Goal: Complete application form: Complete application form

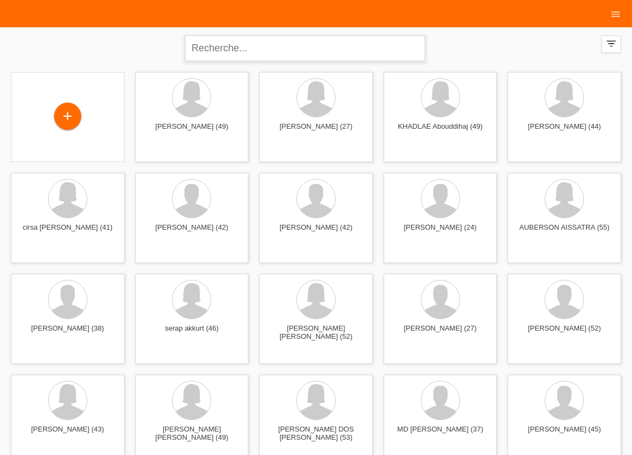
click at [291, 47] on input "text" at bounding box center [305, 48] width 240 height 26
type input "MANKELE"
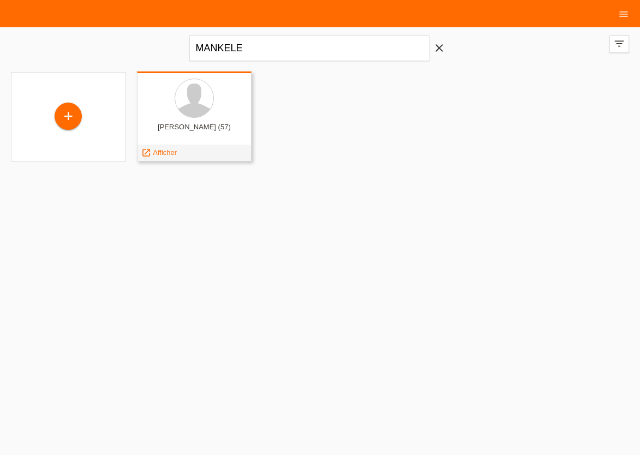
click at [182, 153] on div "launch Afficher" at bounding box center [194, 153] width 114 height 16
click at [171, 153] on span "Afficher" at bounding box center [165, 152] width 24 height 8
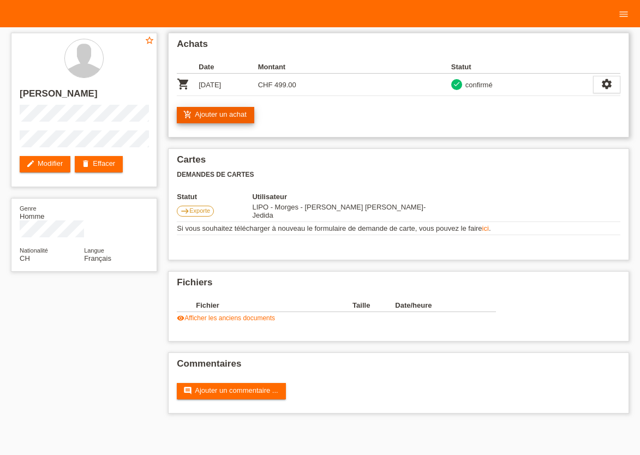
click at [223, 117] on link "add_shopping_cart Ajouter un achat" at bounding box center [215, 115] width 77 height 16
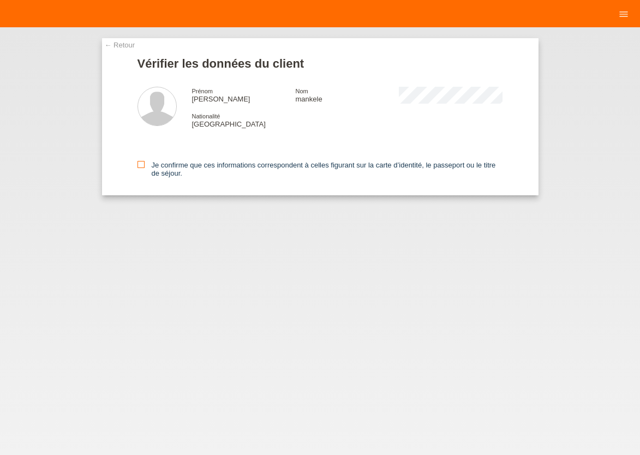
click at [142, 166] on icon at bounding box center [140, 164] width 7 height 7
click at [142, 166] on input "Je confirme que ces informations correspondent à celles figurant sur la carte d…" at bounding box center [140, 164] width 7 height 7
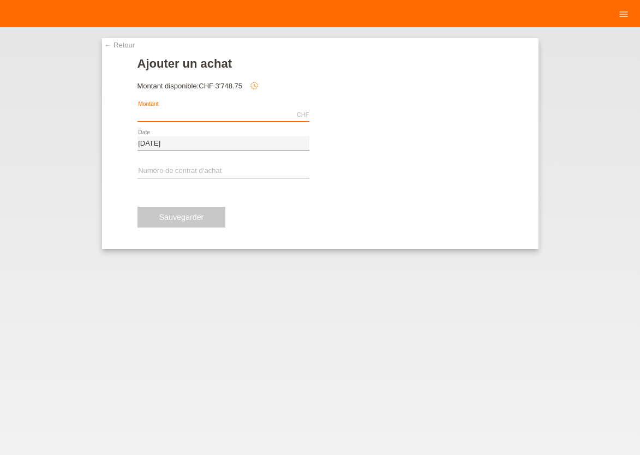
click at [241, 115] on input "text" at bounding box center [223, 115] width 172 height 14
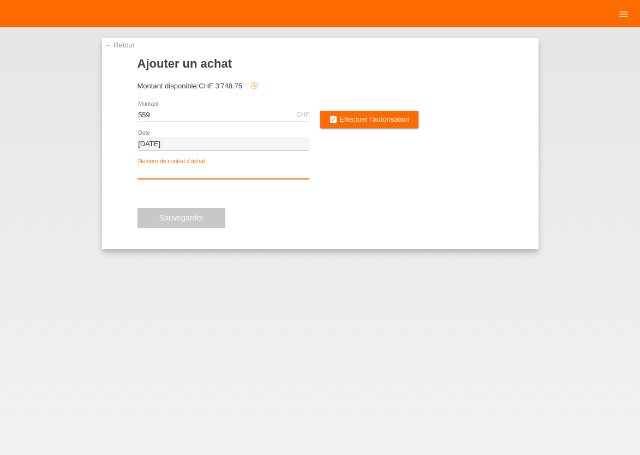
type input "559.00"
drag, startPoint x: 206, startPoint y: 166, endPoint x: 207, endPoint y: 172, distance: 6.0
click at [206, 169] on input "text" at bounding box center [223, 172] width 172 height 14
type input "XU0E1Z"
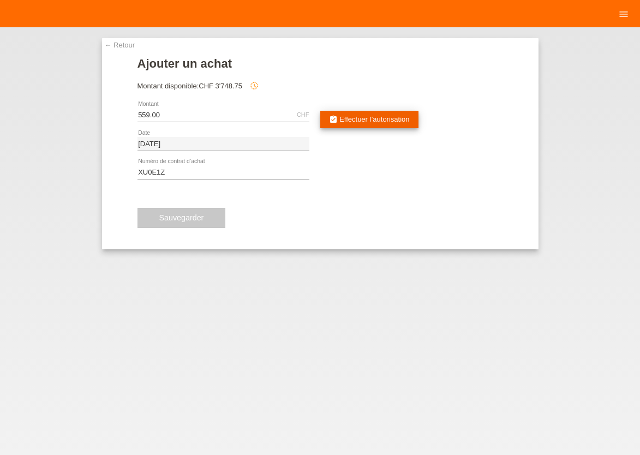
click at [385, 124] on link "assignment_turned_in Effectuer l’autorisation" at bounding box center [369, 119] width 98 height 17
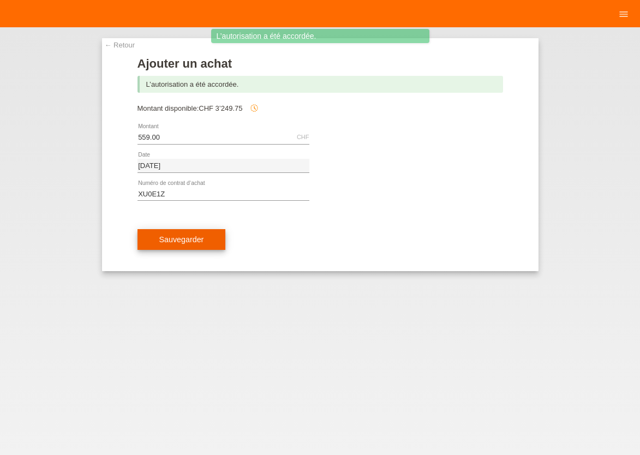
click at [172, 243] on span "Sauvegarder" at bounding box center [181, 239] width 45 height 9
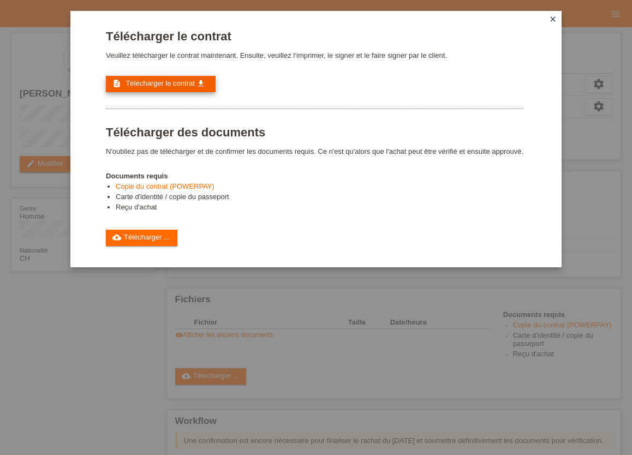
click at [170, 83] on span "Télécharger le contrat" at bounding box center [159, 83] width 69 height 8
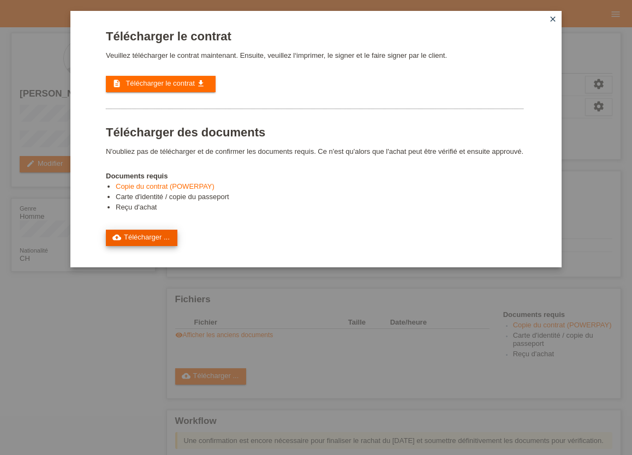
click at [159, 246] on link "cloud_upload Télécharger ..." at bounding box center [141, 238] width 71 height 16
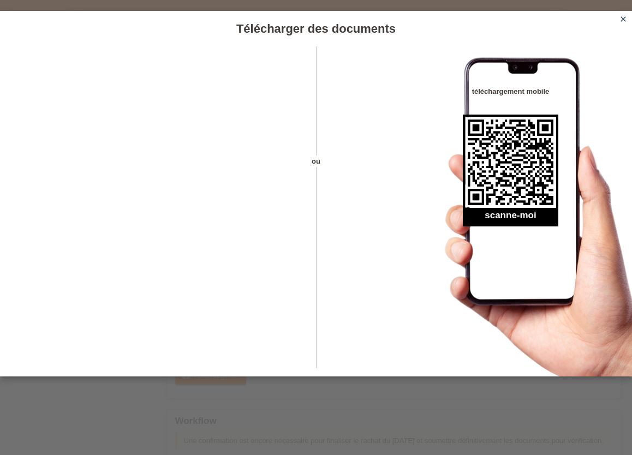
click at [623, 21] on icon "close" at bounding box center [622, 19] width 9 height 9
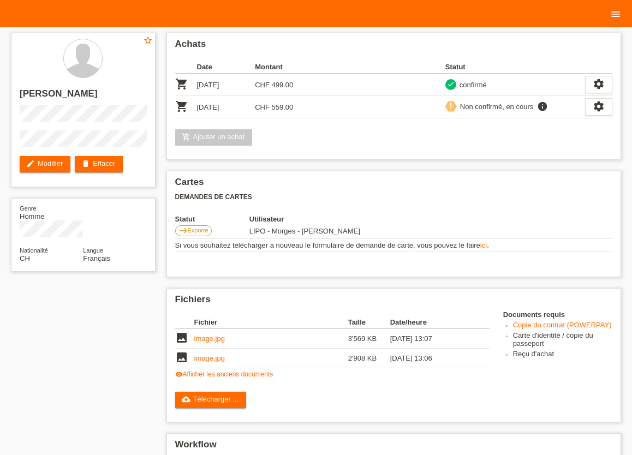
click at [617, 15] on icon "menu" at bounding box center [615, 14] width 11 height 11
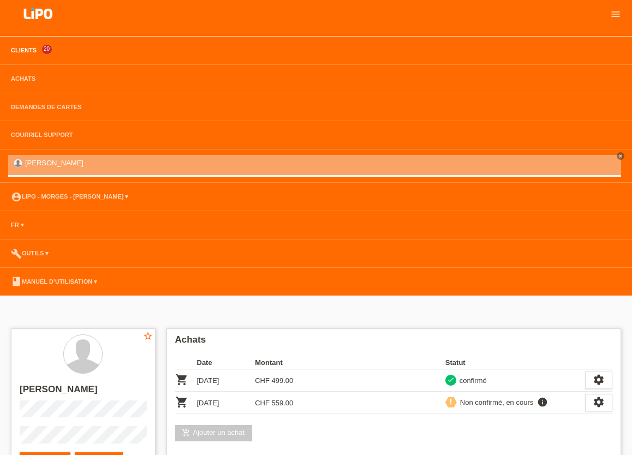
click at [23, 49] on link "Clients" at bounding box center [23, 50] width 37 height 7
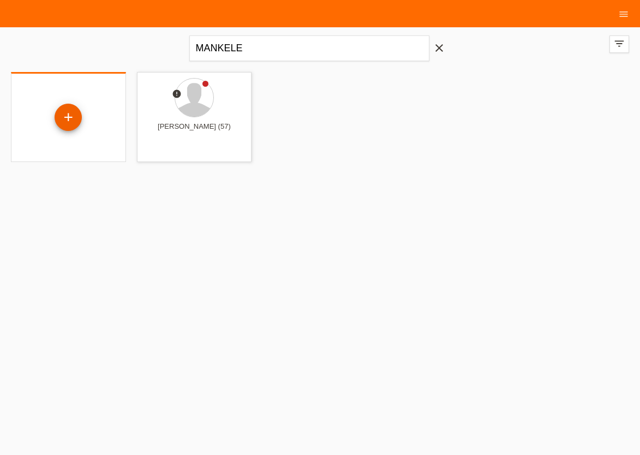
click at [71, 120] on div "+" at bounding box center [68, 117] width 27 height 27
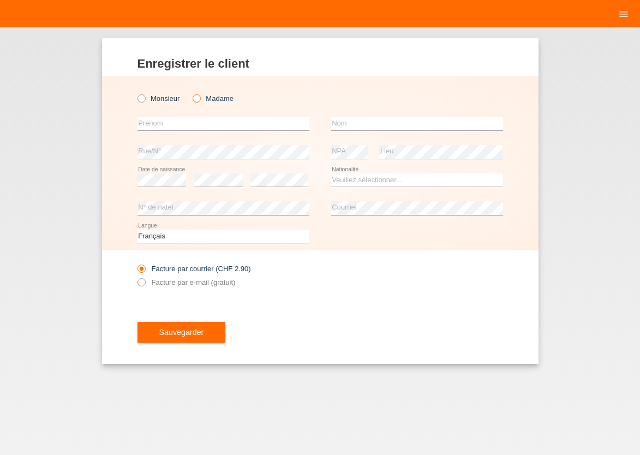
click at [191, 93] on icon at bounding box center [191, 93] width 0 height 0
click at [195, 100] on input "Madame" at bounding box center [196, 97] width 7 height 7
radio input "true"
click at [195, 116] on div "error Prénom" at bounding box center [223, 124] width 172 height 28
click at [195, 121] on input "text" at bounding box center [223, 124] width 172 height 14
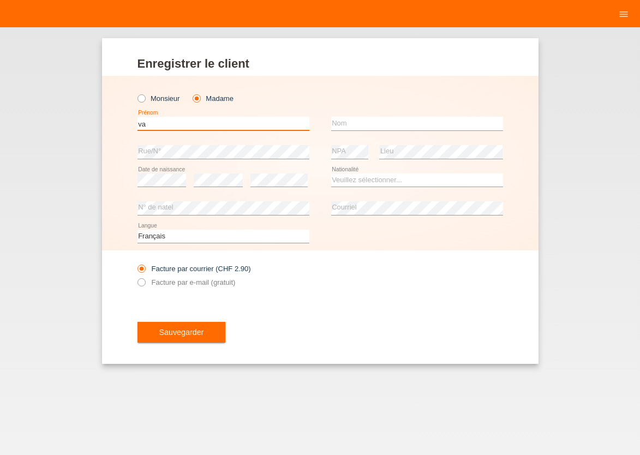
type input "v"
type input "[PERSON_NAME]"
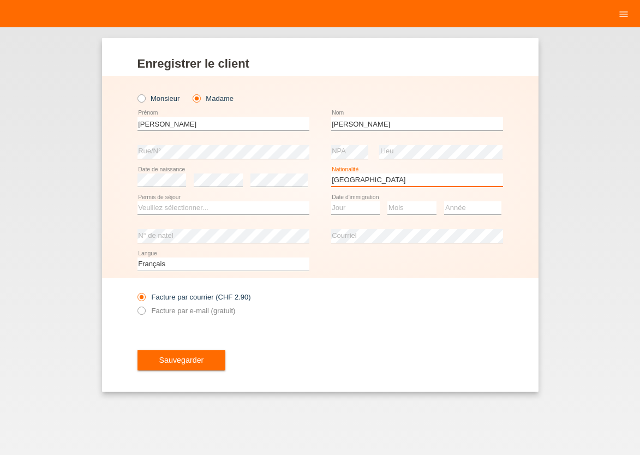
click at [331, 173] on select "Veuillez sélectionner... Suisse Allemagne Autriche Liechtenstein ------------ A…" at bounding box center [417, 179] width 172 height 13
select select "BG"
click at [0, 0] on option "Bulgarie" at bounding box center [0, 0] width 0 height 0
click at [137, 201] on select "Veuillez sélectionner... C B B - Statut de réfugié Autre" at bounding box center [223, 207] width 172 height 13
select select "C"
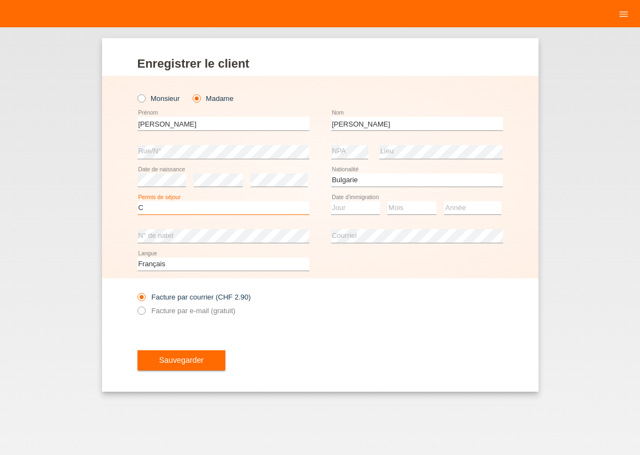
click at [0, 0] on option "C" at bounding box center [0, 0] width 0 height 0
click at [331, 201] on select "Jour 01 02 03 04 05 06 07 08 09 10 11" at bounding box center [355, 207] width 49 height 13
select select "01"
click at [0, 0] on option "01" at bounding box center [0, 0] width 0 height 0
select select "06"
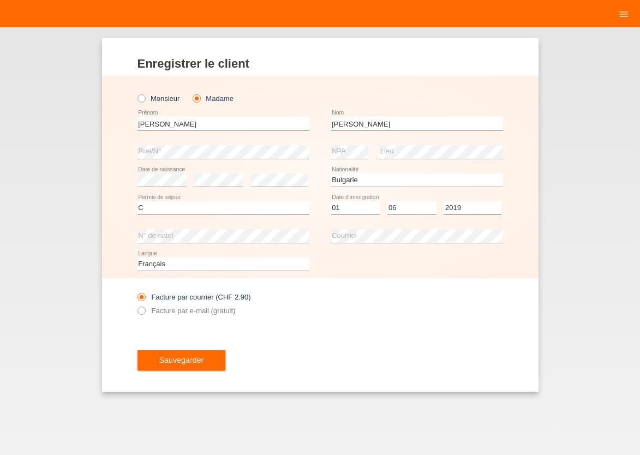
select select "2013"
click at [135, 304] on icon at bounding box center [135, 304] width 0 height 0
click at [143, 312] on input "Facture par e-mail (gratuit)" at bounding box center [140, 314] width 7 height 14
radio input "true"
click at [182, 358] on span "Sauvegarder" at bounding box center [181, 360] width 45 height 9
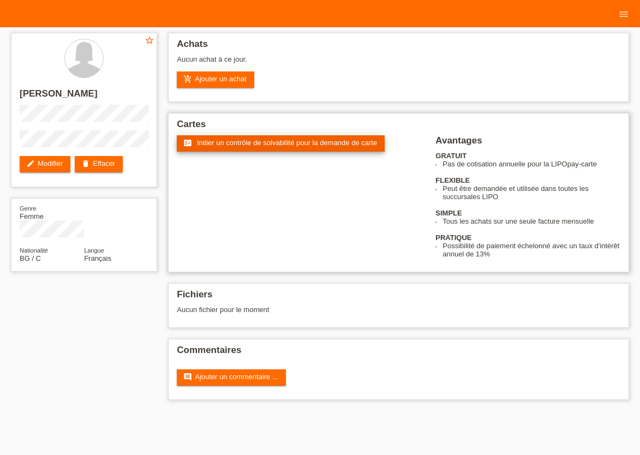
click at [241, 142] on span "Initier un contrôle de solvabilité pour la demande de carte" at bounding box center [287, 143] width 180 height 8
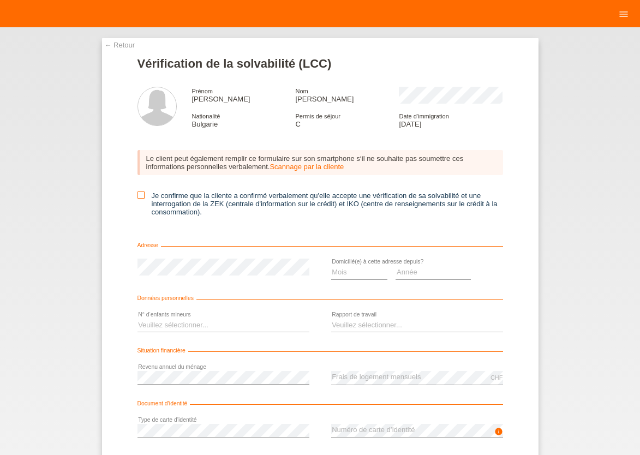
click at [137, 195] on icon at bounding box center [140, 194] width 7 height 7
click at [137, 195] on input "Je confirme que la cliente a confirmé verbalement qu'elle accepte une vérificat…" at bounding box center [140, 194] width 7 height 7
checkbox input "true"
click at [331, 266] on select "Mois 01 02 03 04 05 06 07 08 09 10" at bounding box center [359, 272] width 57 height 13
select select "04"
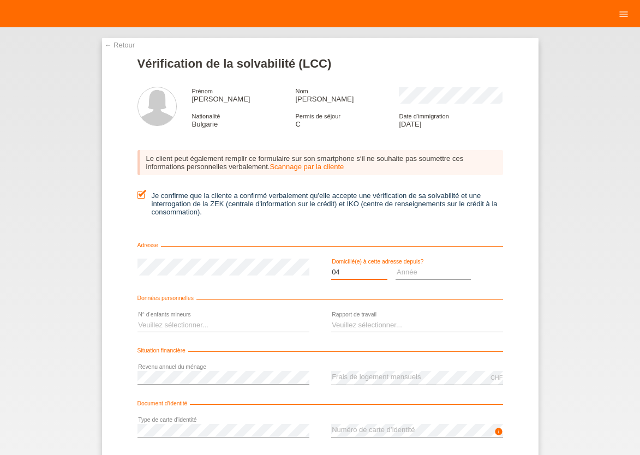
click at [0, 0] on option "04" at bounding box center [0, 0] width 0 height 0
click at [395, 266] on select "Année 2025 2024 2023 2022 2021 2020 2019 2018 2017 2016 2015 2014 2013 2012 201…" at bounding box center [432, 272] width 75 height 13
select select "2021"
click at [0, 0] on option "2021" at bounding box center [0, 0] width 0 height 0
click at [137, 319] on select "Veuillez sélectionner... 0 1 2 3 4 5 6 7 8 9" at bounding box center [223, 325] width 172 height 13
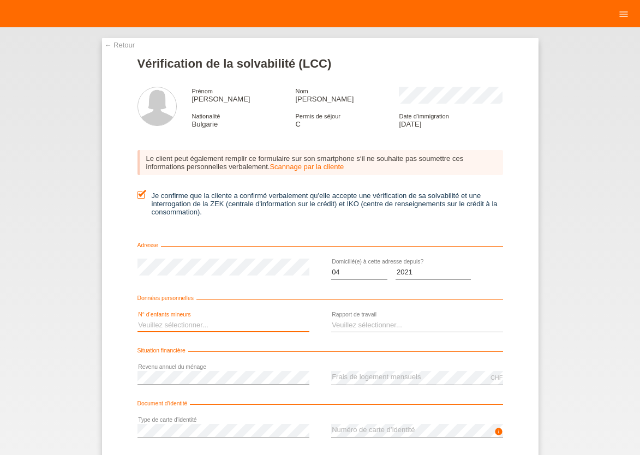
select select "0"
click at [0, 0] on option "0" at bounding box center [0, 0] width 0 height 0
click at [331, 319] on select "Veuillez sélectionner... A durée indéterminée A durée déterminée Apprenti/étudi…" at bounding box center [417, 325] width 172 height 13
select select "UNLIMITED"
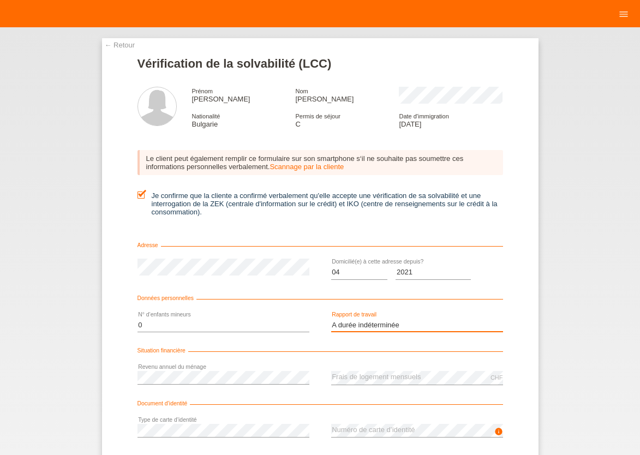
click at [0, 0] on option "A durée indéterminée" at bounding box center [0, 0] width 0 height 0
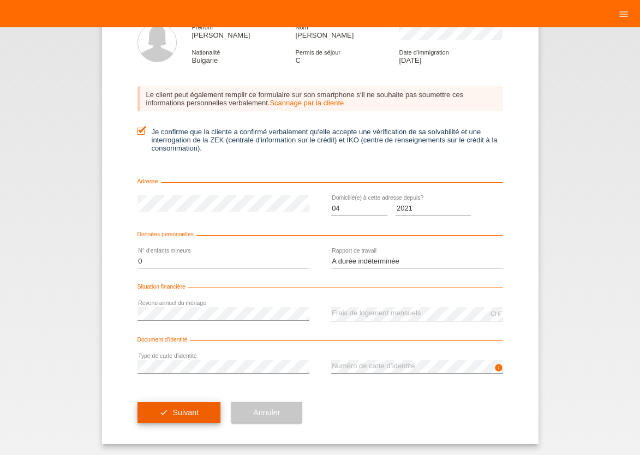
click at [202, 417] on button "check Suivant" at bounding box center [178, 412] width 83 height 21
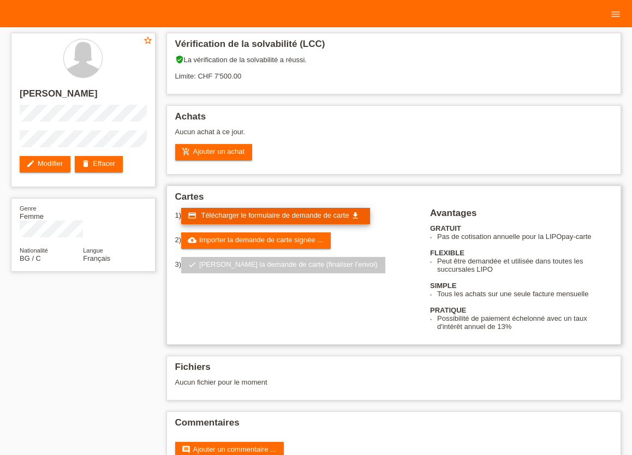
click at [261, 219] on span "Télécharger le formulaire de demande de carte" at bounding box center [275, 215] width 148 height 8
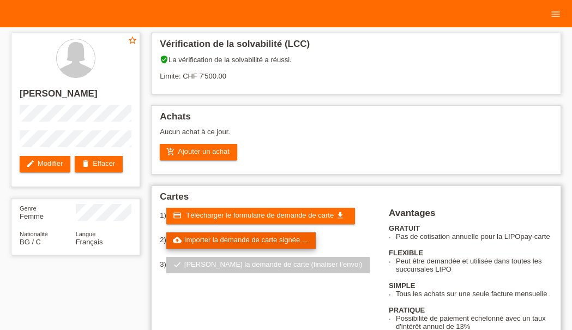
click at [237, 246] on link "cloud_upload Importer la demande de carte signée ..." at bounding box center [240, 240] width 149 height 16
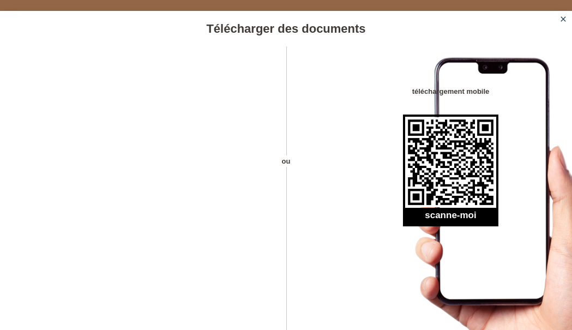
click at [560, 21] on icon "close" at bounding box center [563, 19] width 9 height 9
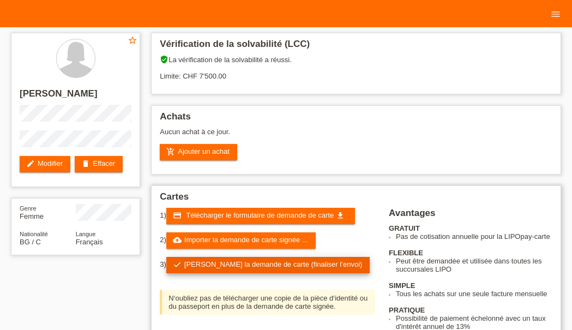
click at [262, 267] on link "check Soumettre la demande de carte (finaliser l’envoi)" at bounding box center [268, 265] width 204 height 16
